Goal: Transaction & Acquisition: Obtain resource

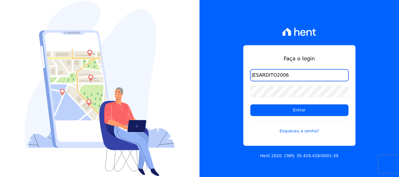
click at [291, 73] on input "JESARDITO2006" at bounding box center [299, 75] width 98 height 12
drag, startPoint x: 291, startPoint y: 73, endPoint x: 208, endPoint y: 73, distance: 83.2
click at [208, 73] on div "Faça o login JESARDITO2006 Entrar Esqueceu a senha? Hent 2020. CNPJ: 35.429.428…" at bounding box center [298, 88] width 199 height 177
type input "financ.junco@gmail.com"
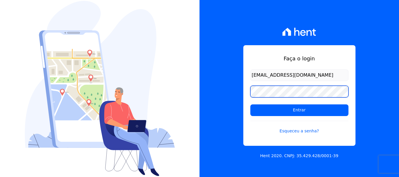
click at [226, 103] on div "Faça o login financ.junco@gmail.com Entrar Esqueceu a senha? Hent 2020. CNPJ: 3…" at bounding box center [298, 88] width 199 height 177
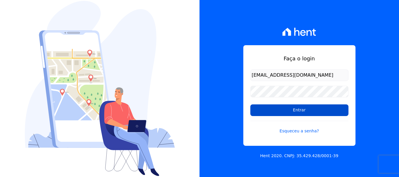
click at [303, 111] on input "Entrar" at bounding box center [299, 111] width 98 height 12
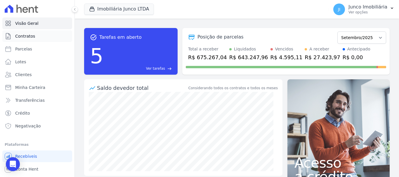
click at [31, 34] on span "Contratos" at bounding box center [25, 36] width 20 height 6
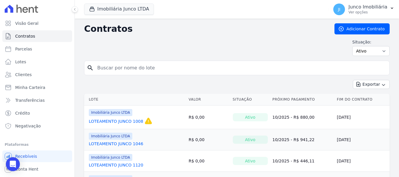
click at [136, 69] on input "search" at bounding box center [240, 68] width 293 height 12
type input "157"
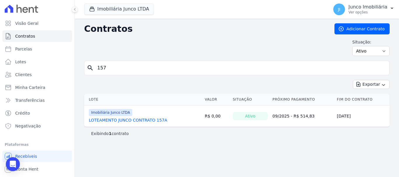
click at [154, 118] on link "LOTEAMENTO JUNCO CONTRATO 157A" at bounding box center [128, 120] width 79 height 6
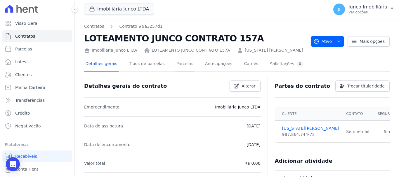
click at [182, 65] on link "Parcelas" at bounding box center [184, 64] width 19 height 15
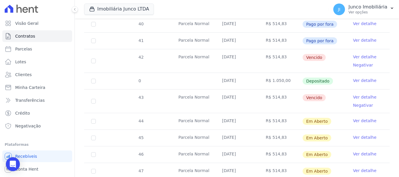
scroll to position [269, 0]
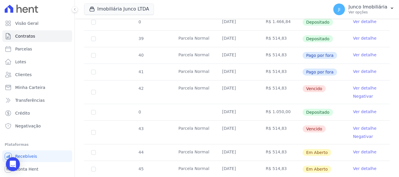
click at [366, 85] on link "Ver detalhe" at bounding box center [364, 88] width 23 height 6
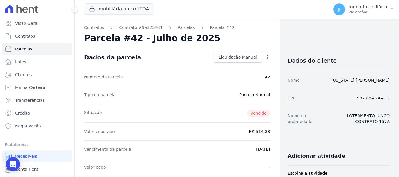
click at [267, 57] on icon "button" at bounding box center [267, 57] width 1 height 5
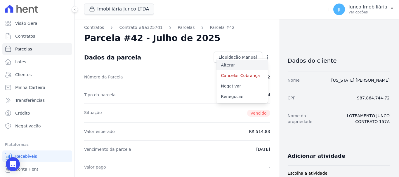
click at [227, 67] on link "Alterar" at bounding box center [241, 65] width 51 height 11
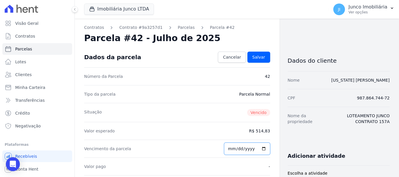
click at [260, 150] on input "2025-07-15" at bounding box center [247, 149] width 46 height 12
type input "[DATE]"
click at [260, 57] on span "Salvar" at bounding box center [258, 57] width 13 height 6
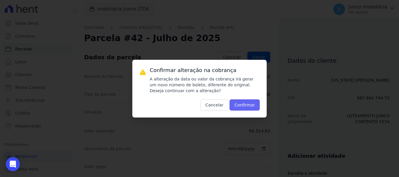
click at [246, 103] on button "Confirmar" at bounding box center [244, 105] width 30 height 11
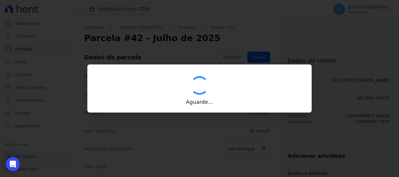
type input "00190000090335103300000563541176311430000051483"
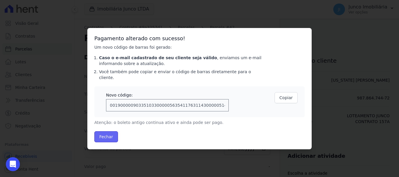
click at [95, 135] on button "Fechar" at bounding box center [106, 136] width 24 height 11
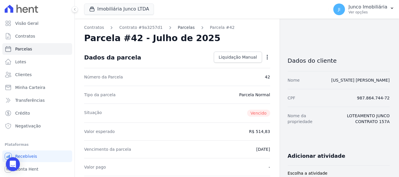
click at [180, 26] on link "Parcelas" at bounding box center [186, 28] width 17 height 6
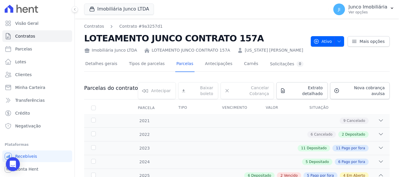
click at [180, 26] on nav "Contratos Contrato #9a3257d1" at bounding box center [195, 26] width 222 height 6
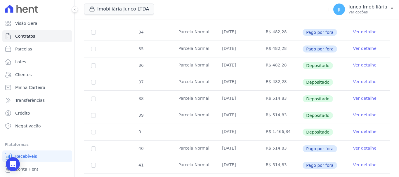
scroll to position [263, 0]
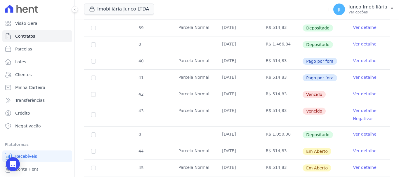
click at [357, 108] on link "Ver detalhe" at bounding box center [364, 111] width 23 height 6
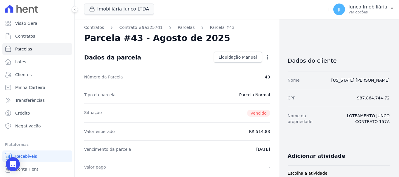
click at [264, 57] on icon "button" at bounding box center [267, 57] width 6 height 6
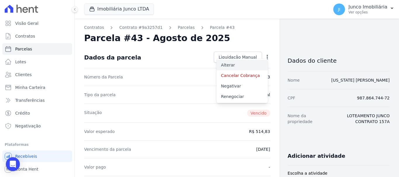
click at [228, 63] on link "Alterar" at bounding box center [241, 65] width 51 height 11
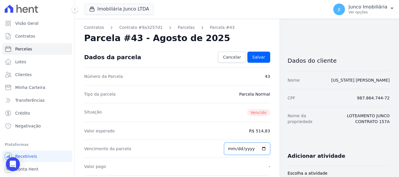
click at [262, 149] on input "[DATE]" at bounding box center [247, 149] width 46 height 12
type input "[DATE]"
click at [263, 55] on link "Salvar" at bounding box center [258, 57] width 23 height 11
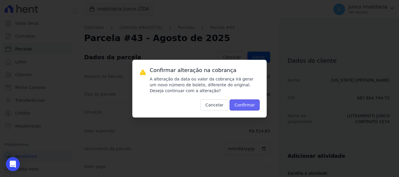
click at [254, 106] on button "Confirmar" at bounding box center [244, 105] width 30 height 11
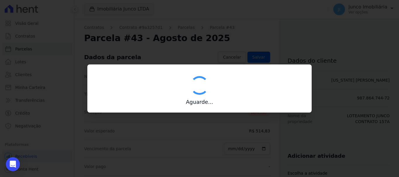
type input "00190000090335103300000563542174911740000051483"
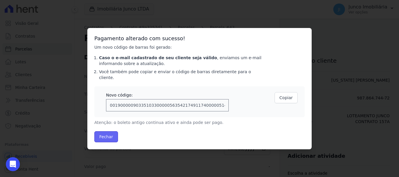
click at [109, 137] on button "Fechar" at bounding box center [106, 136] width 24 height 11
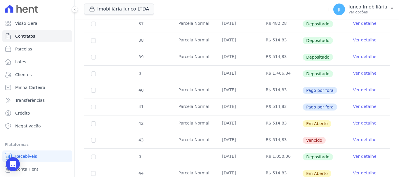
scroll to position [292, 0]
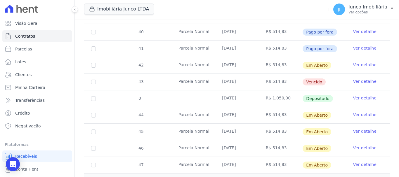
click at [361, 62] on link "Ver detalhe" at bounding box center [364, 65] width 23 height 6
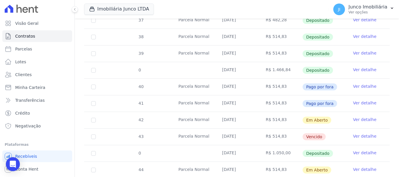
scroll to position [292, 0]
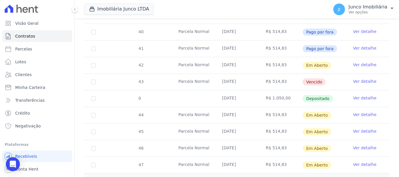
click at [96, 111] on td "44" at bounding box center [93, 115] width 19 height 16
click at [92, 113] on input "checkbox" at bounding box center [93, 115] width 5 height 5
checkbox input "true"
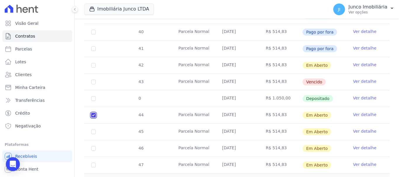
checkbox input "true"
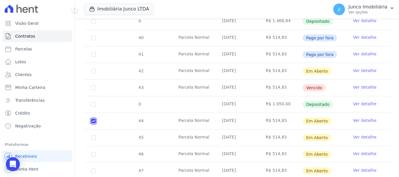
scroll to position [297, 0]
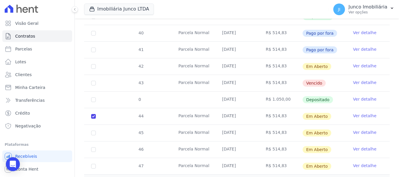
click at [96, 62] on td "42" at bounding box center [93, 66] width 19 height 16
click at [94, 64] on input "checkbox" at bounding box center [93, 66] width 5 height 5
checkbox input "true"
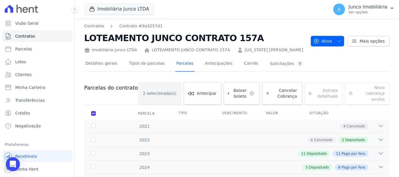
scroll to position [0, 0]
click at [237, 91] on span "Baixar boleto" at bounding box center [239, 94] width 15 height 12
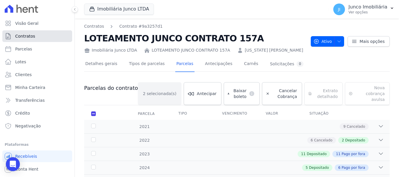
click at [22, 34] on span "Contratos" at bounding box center [25, 36] width 20 height 6
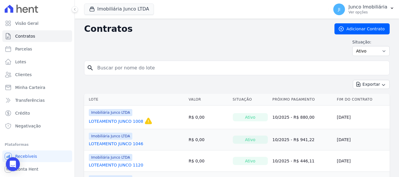
click at [164, 71] on input "search" at bounding box center [240, 68] width 293 height 12
type input "157"
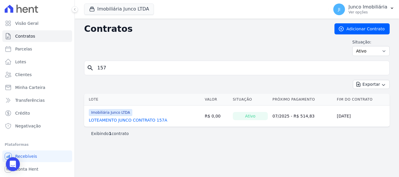
click at [148, 120] on link "LOTEAMENTO JUNCO CONTRATO 157A" at bounding box center [128, 120] width 79 height 6
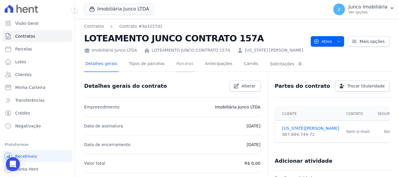
click at [182, 63] on link "Parcelas" at bounding box center [184, 64] width 19 height 15
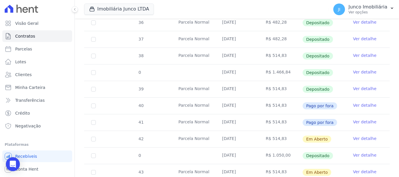
scroll to position [234, 0]
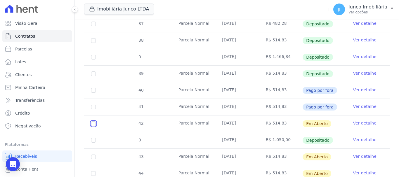
click at [93, 121] on input "checkbox" at bounding box center [93, 123] width 5 height 5
checkbox input "true"
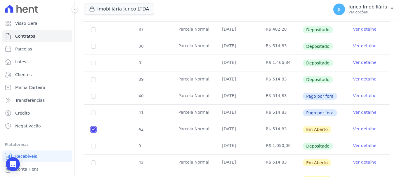
scroll to position [238, 0]
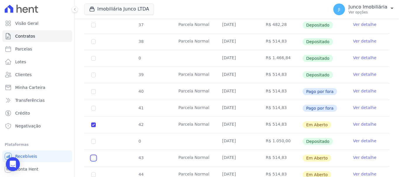
click at [94, 156] on input "checkbox" at bounding box center [93, 158] width 5 height 5
checkbox input "true"
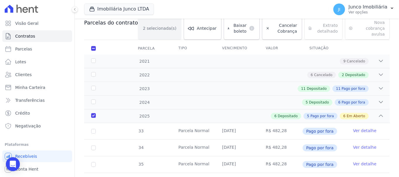
scroll to position [65, 0]
click at [232, 29] on span "Baixar boleto" at bounding box center [239, 29] width 15 height 12
click at [233, 28] on div "Baixar boleto default" at bounding box center [242, 28] width 36 height 23
click at [375, 28] on div "Nova cobrança avulsa Nova cobrança avulsa Adicionar Parcela Escolha um tipo de …" at bounding box center [367, 28] width 45 height 23
click at [358, 11] on p "Ver opções" at bounding box center [367, 12] width 39 height 5
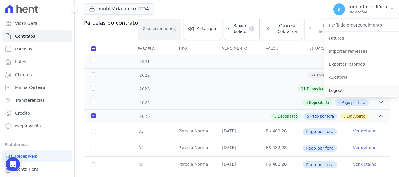
click at [338, 89] on link "Logout" at bounding box center [361, 90] width 75 height 11
